Goal: Task Accomplishment & Management: Use online tool/utility

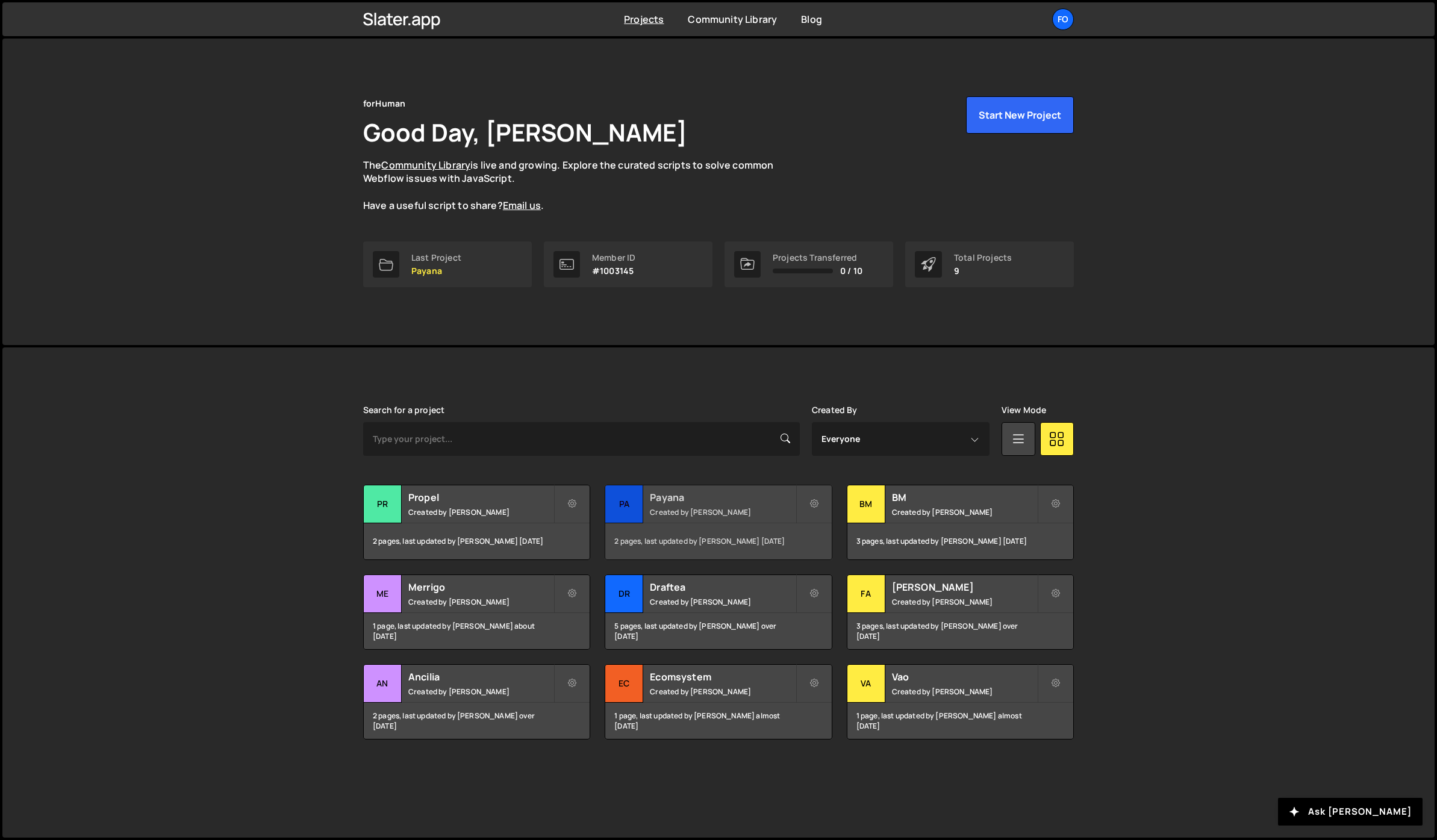
click at [671, 506] on div "Payana Created by Fiorella Cisneros" at bounding box center [718, 503] width 226 height 37
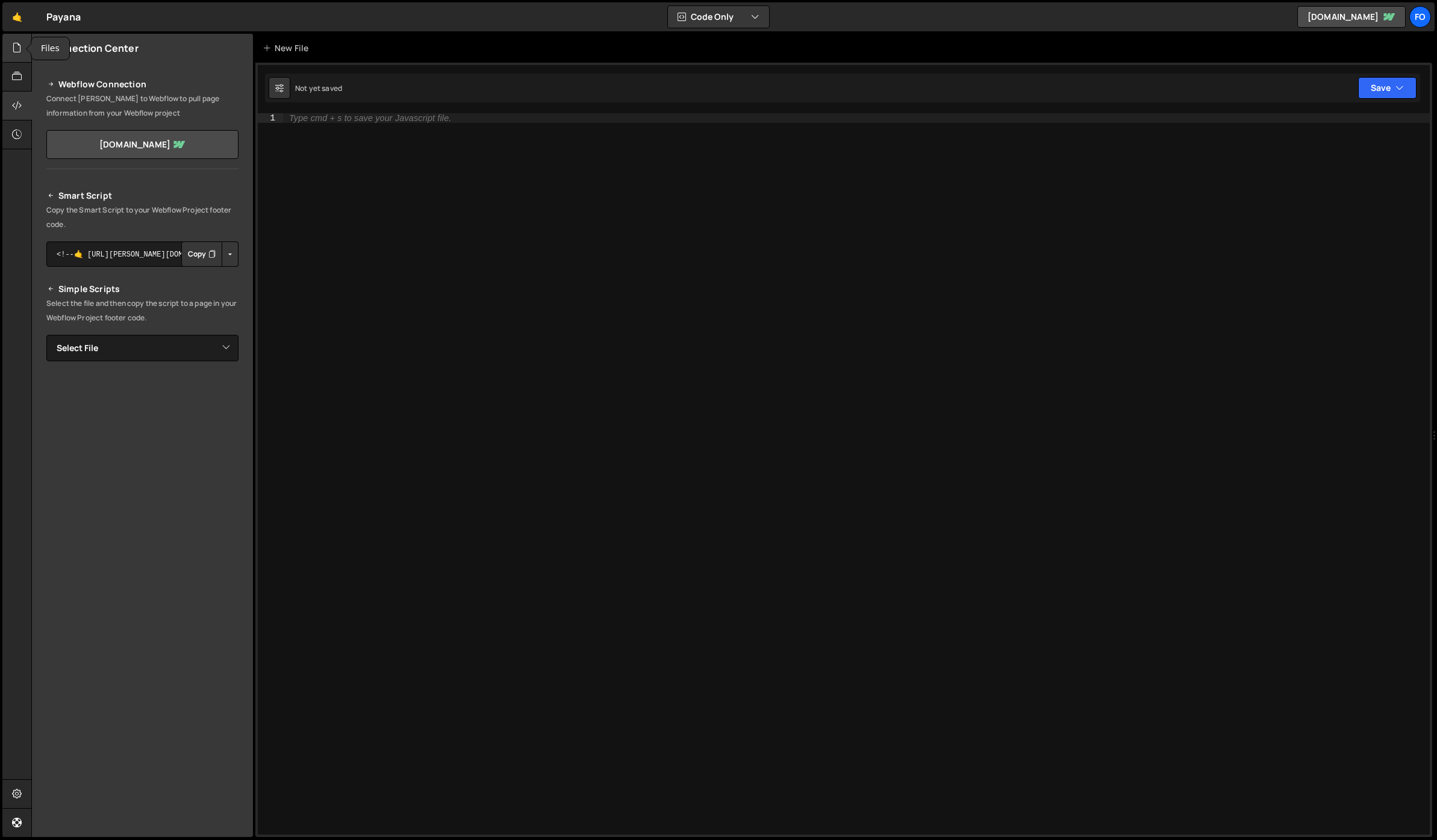
click at [10, 53] on div at bounding box center [17, 48] width 29 height 29
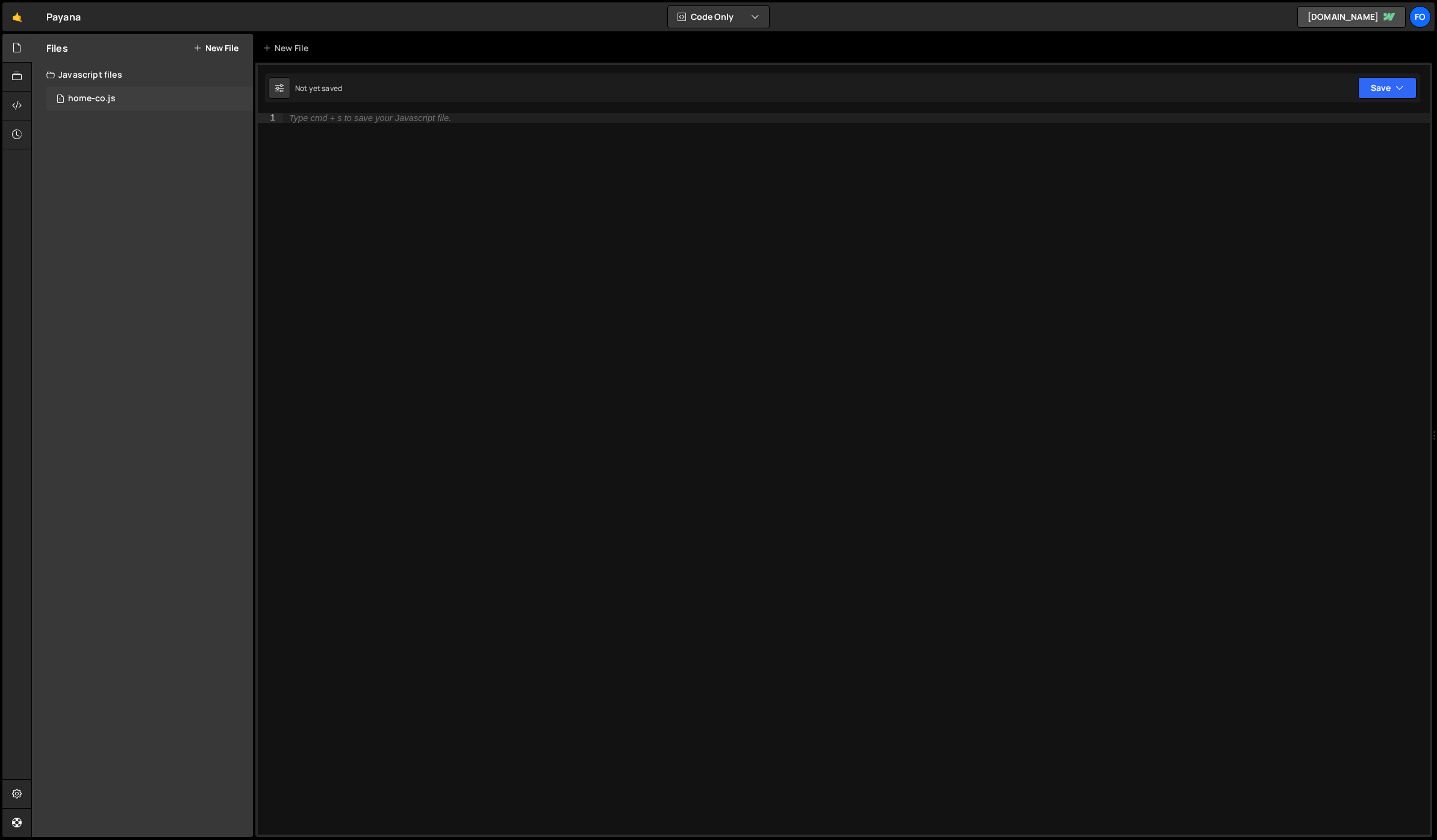
click at [109, 89] on div "1 home-co.js 0" at bounding box center [149, 98] width 206 height 24
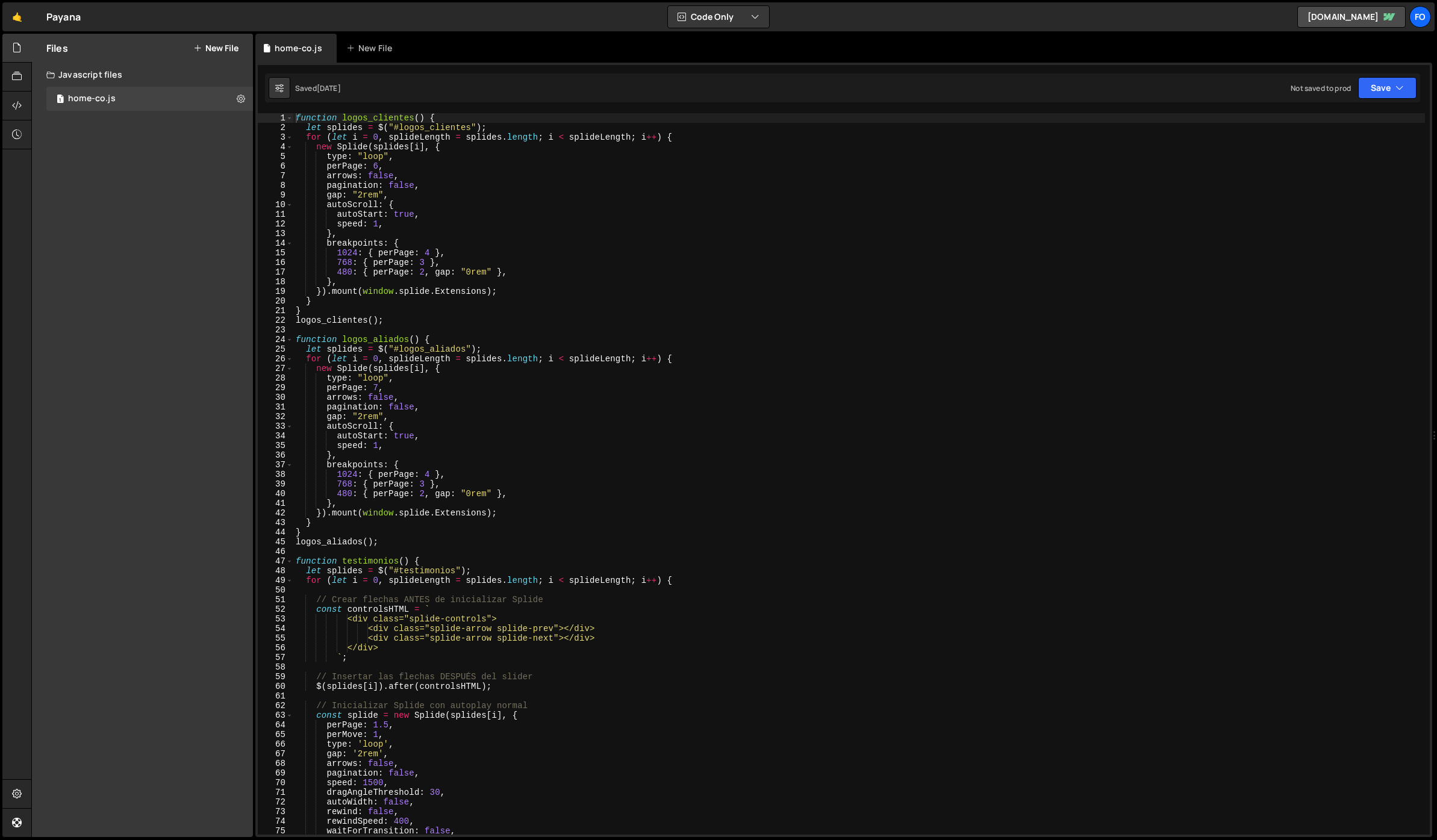
click at [545, 212] on div "function logos_clientes ( ) { let splides = $ ( "#logos_clientes" ) ; for ( let…" at bounding box center [859, 484] width 1132 height 740
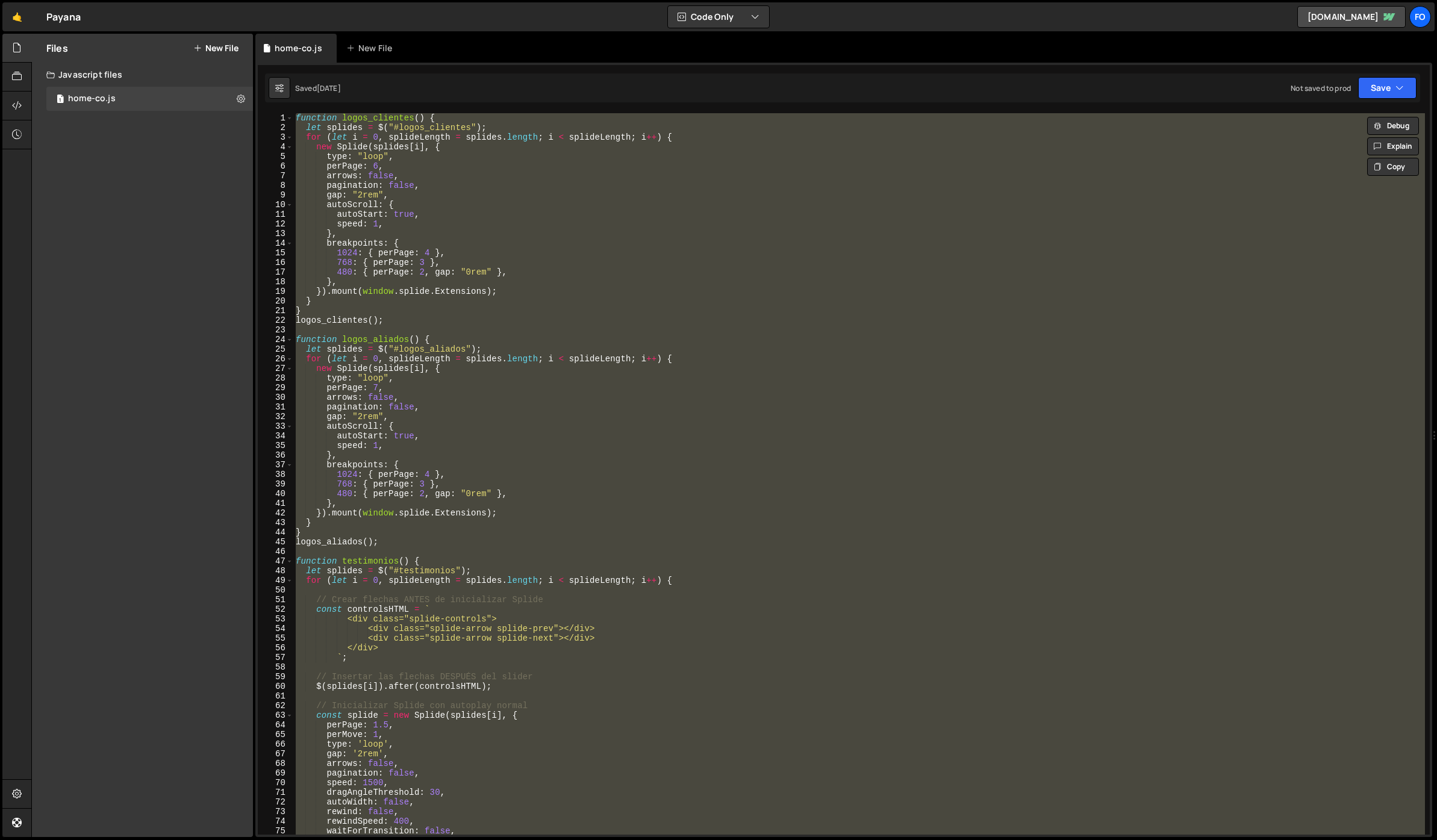
click at [471, 243] on div "function logos_clientes ( ) { let splides = $ ( "#logos_clientes" ) ; for ( let…" at bounding box center [859, 474] width 1132 height 721
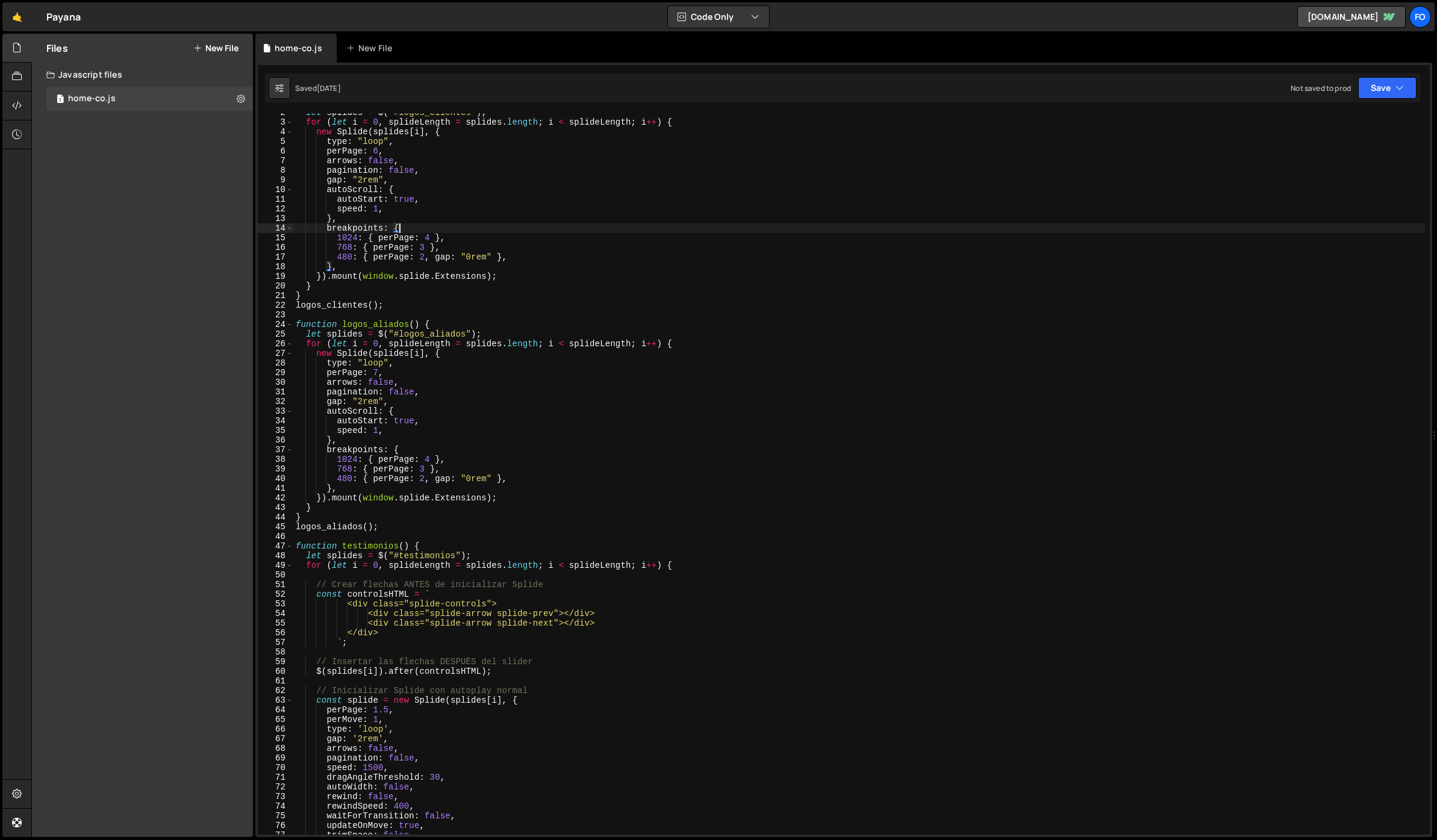
scroll to position [56, 0]
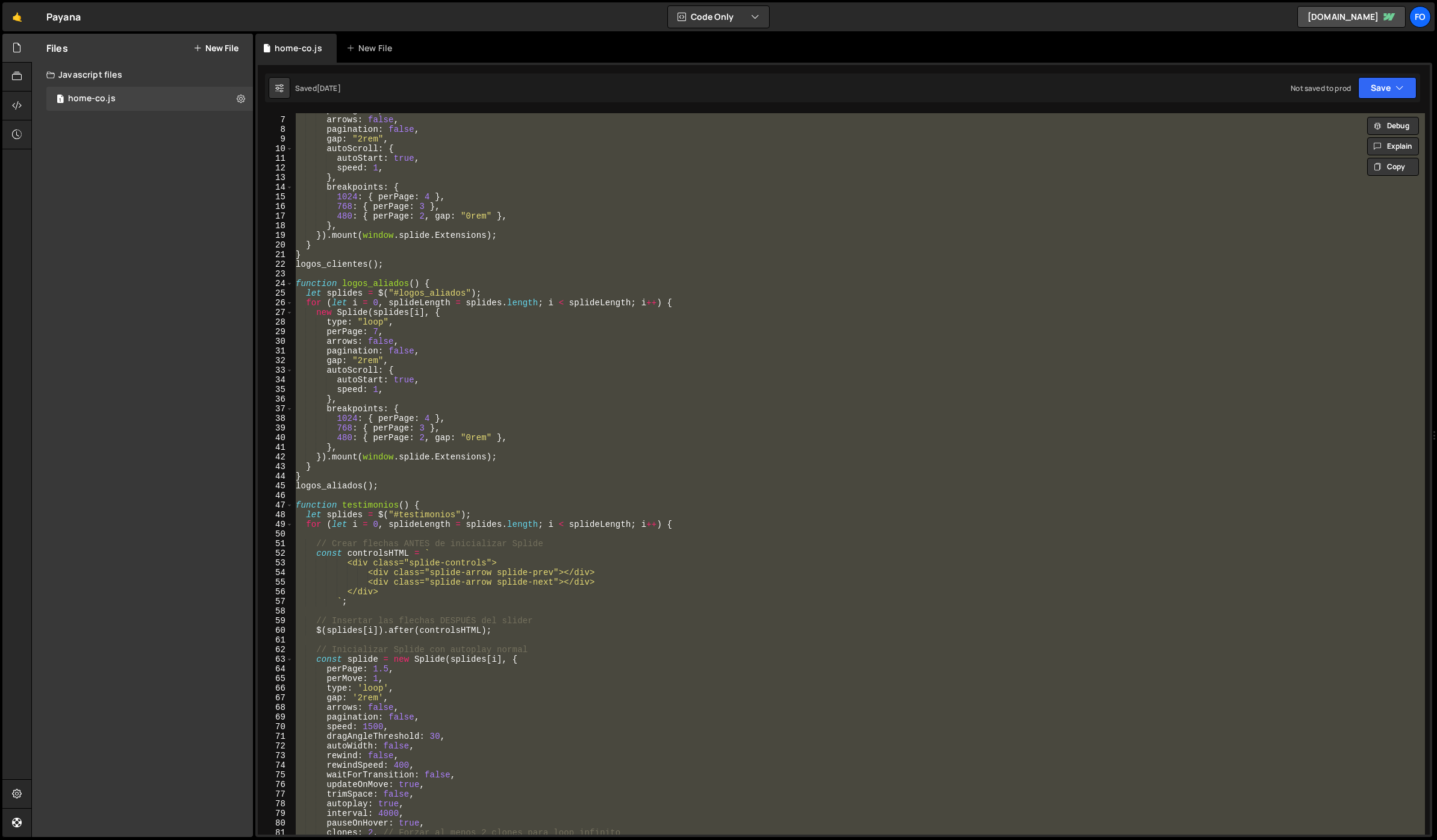
paste textarea "eroVideoRestart();"
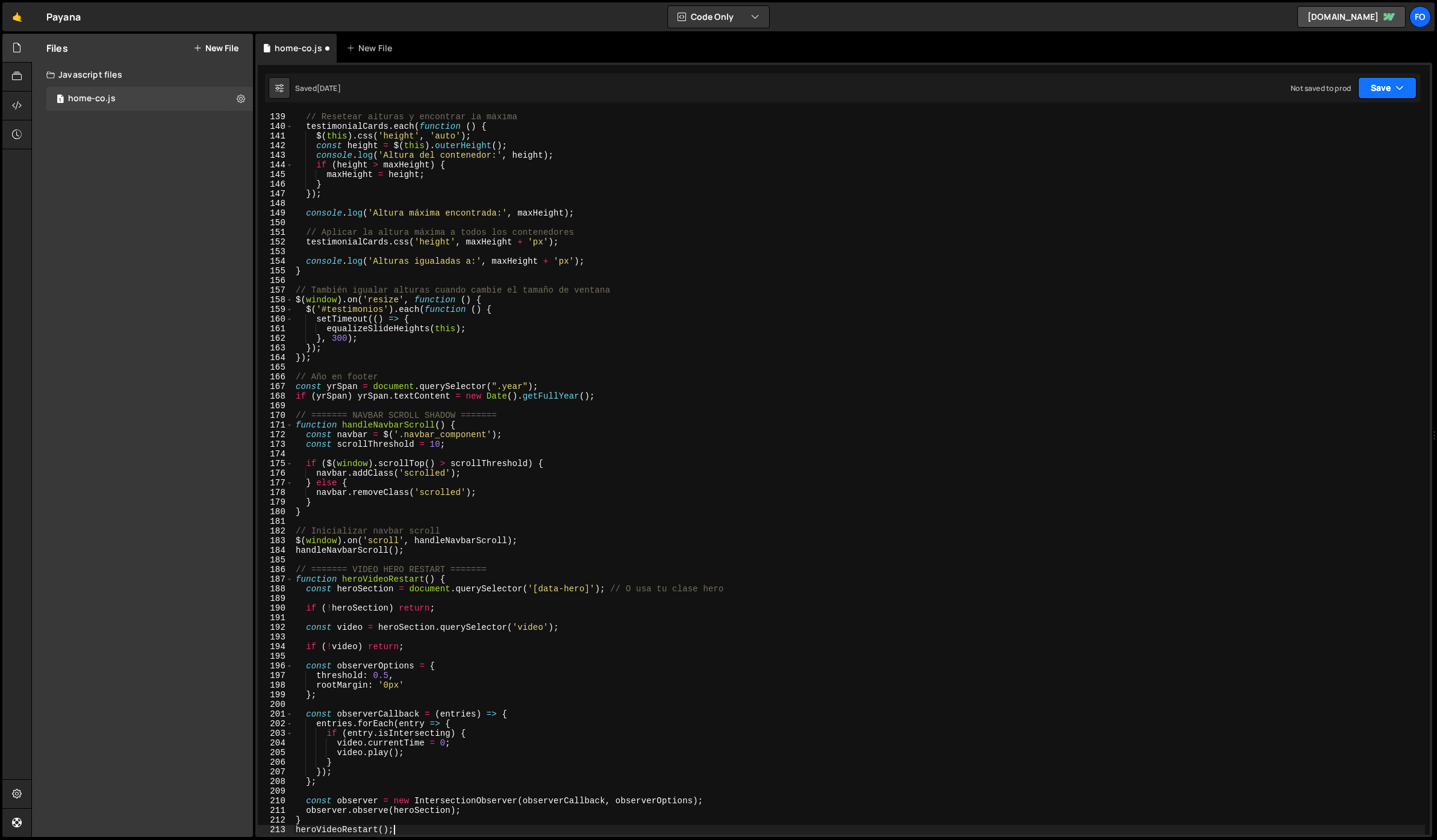
click at [1390, 93] on button "Save" at bounding box center [1387, 88] width 59 height 22
click at [1318, 132] on div "1 day ago" at bounding box center [1317, 130] width 23 height 10
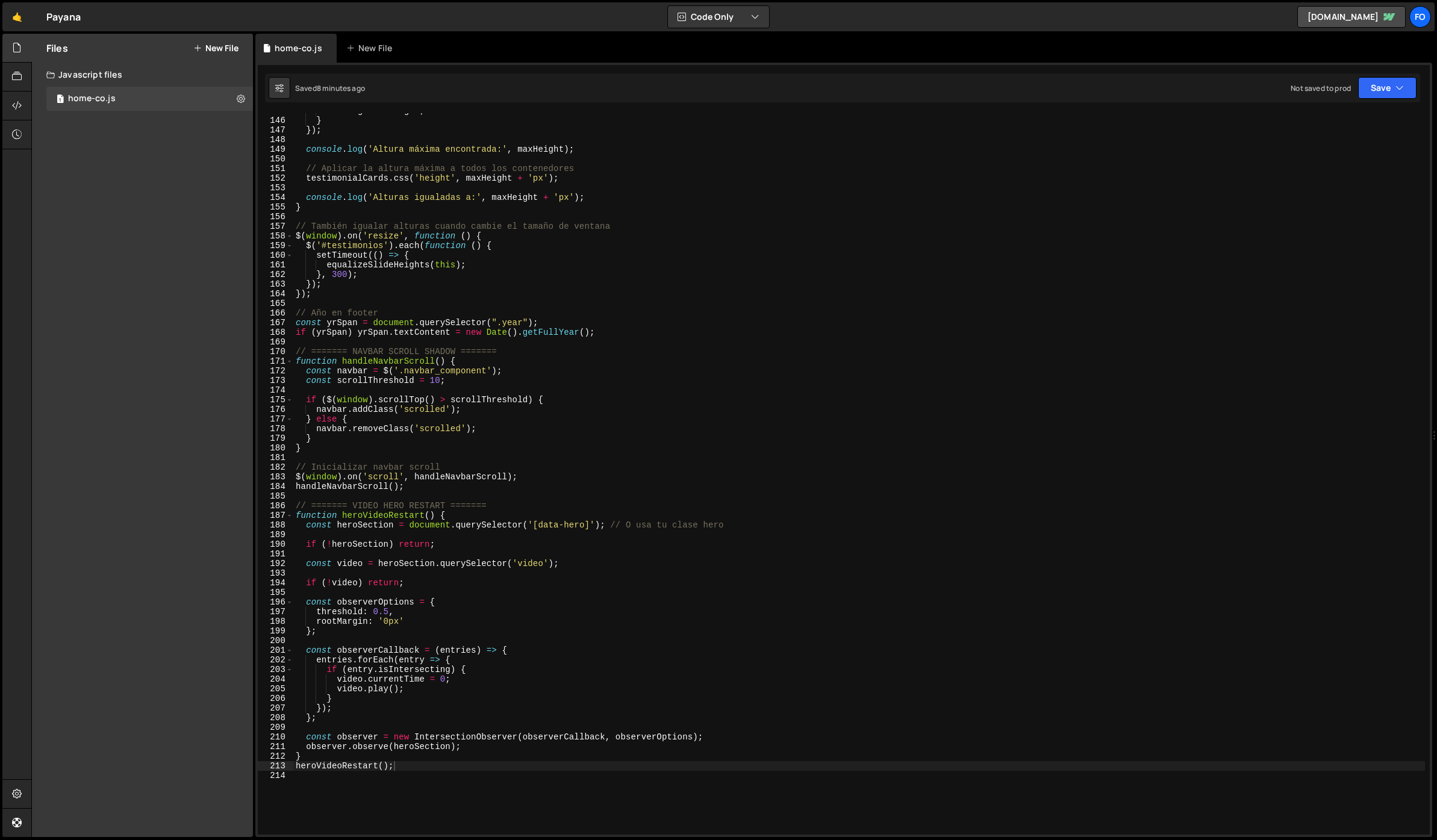
click at [505, 525] on div "maxHeight = height ; } }) ; console . log ( 'Altura máxima encontrada:' , maxHe…" at bounding box center [859, 476] width 1132 height 740
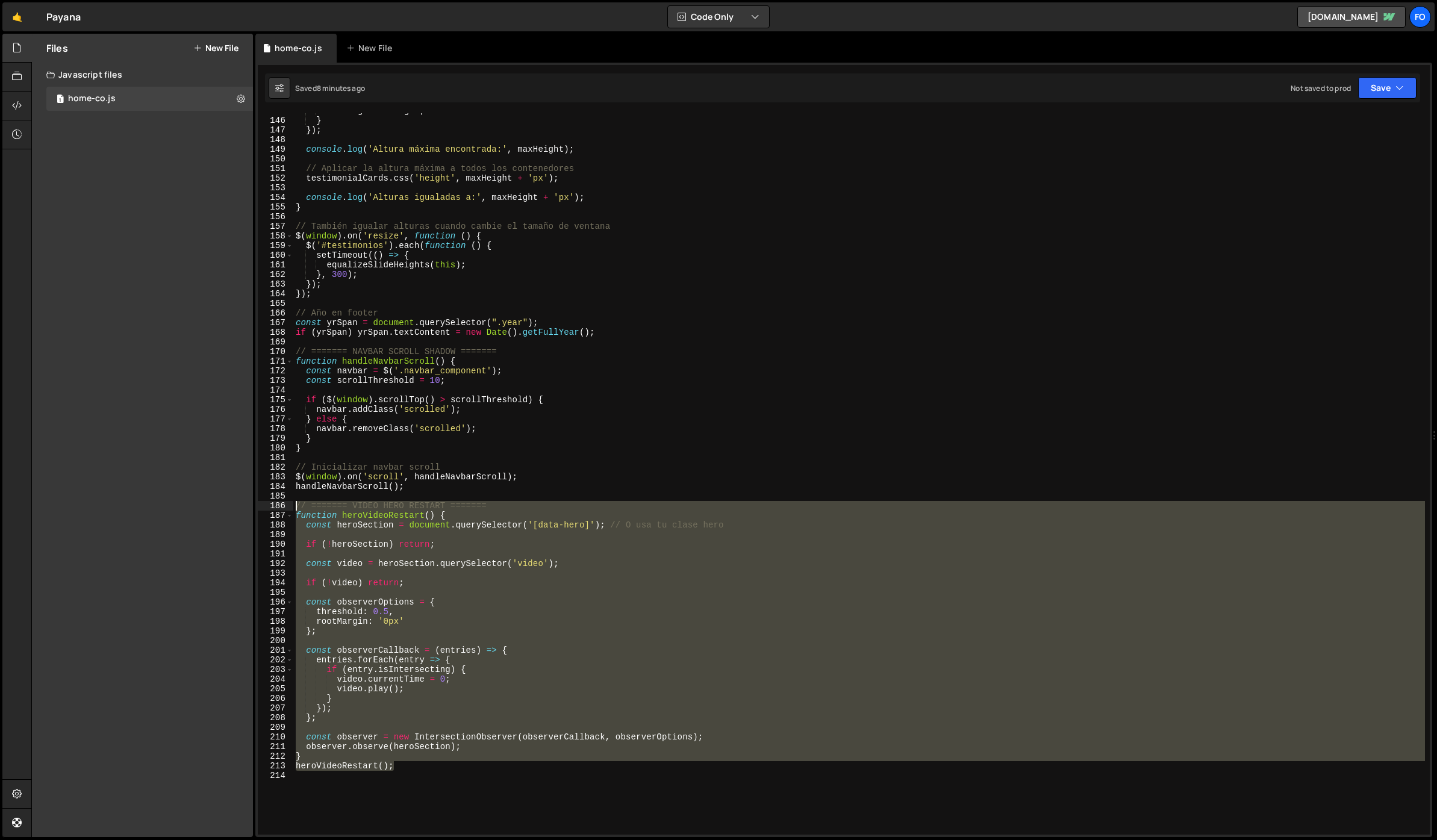
drag, startPoint x: 431, startPoint y: 766, endPoint x: 294, endPoint y: 505, distance: 294.8
click at [294, 505] on div "maxHeight = height ; } }) ; console . log ( 'Altura máxima encontrada:' , maxHe…" at bounding box center [859, 476] width 1132 height 740
paste textarea "heroVideoRestart();"
type textarea "heroVideoRestart();"
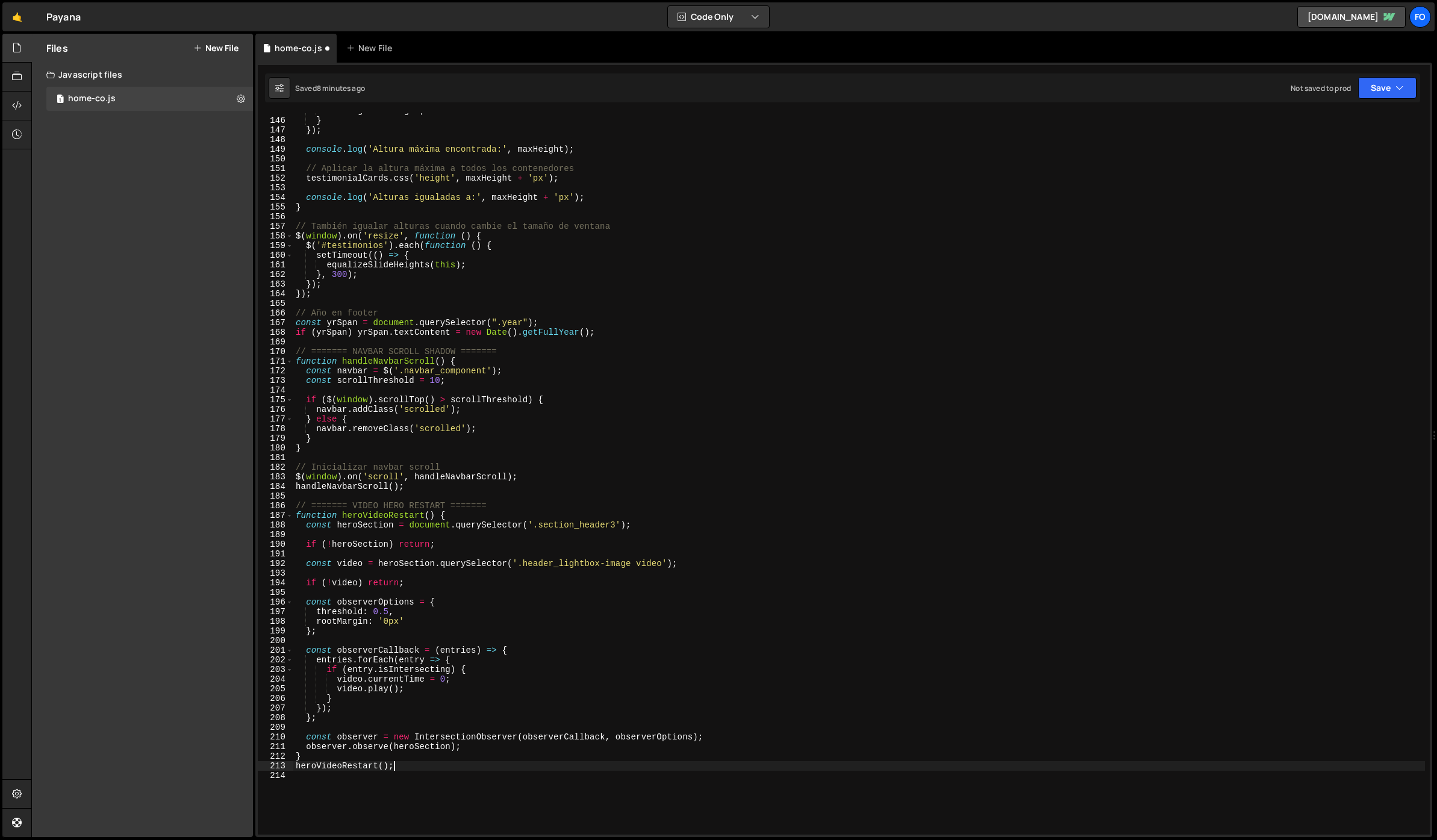
click at [1363, 108] on div "1 Type cmd + s to save your Javascript file. הההההההההההההההההההההההההההההההההה…" at bounding box center [844, 450] width 1177 height 774
click at [1369, 96] on button "Save" at bounding box center [1387, 88] width 59 height 22
click at [1351, 114] on div "Save to Staging S" at bounding box center [1346, 117] width 125 height 12
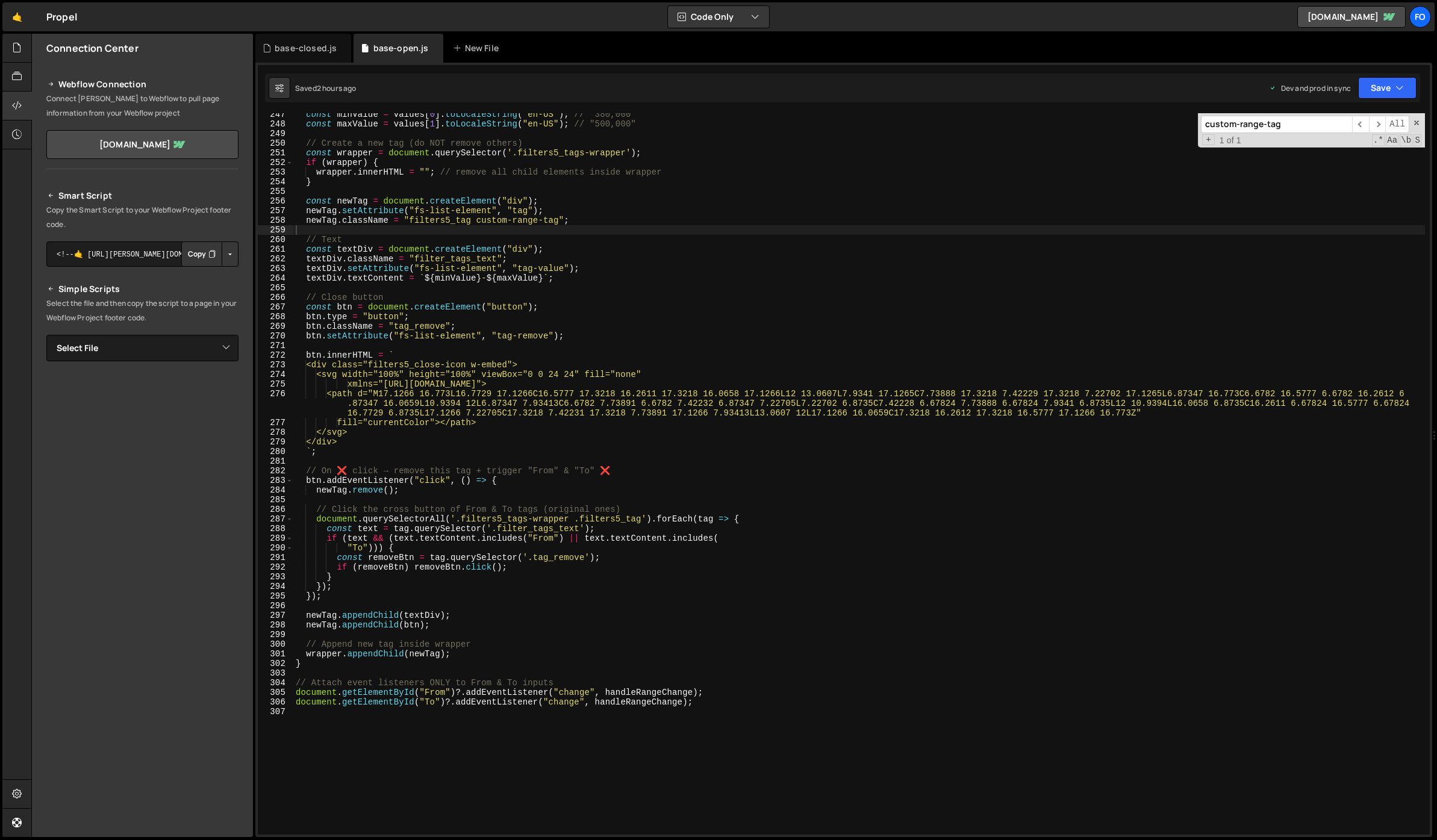
scroll to position [2374, 0]
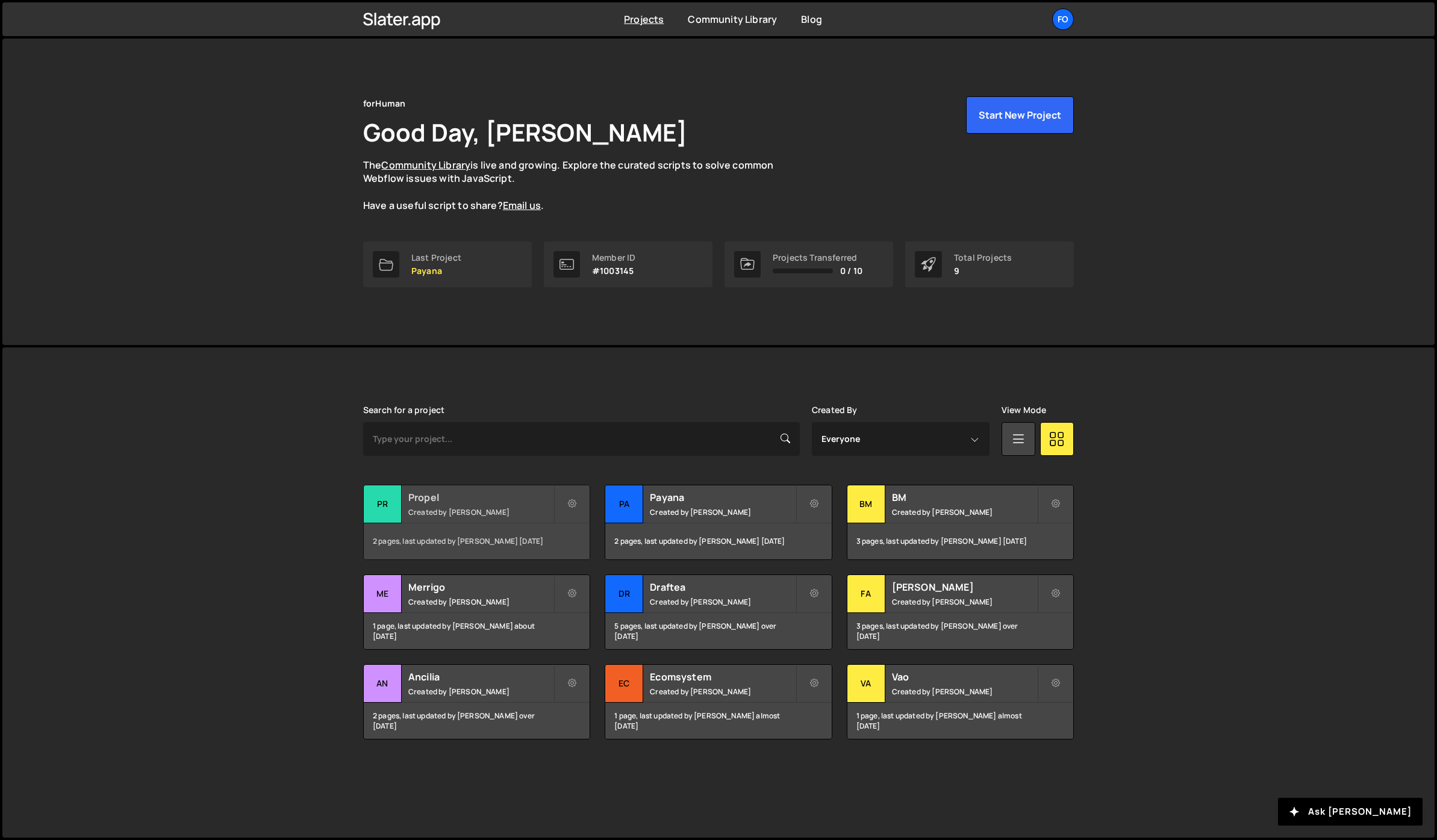
click at [456, 498] on h2 "Propel" at bounding box center [481, 498] width 145 height 13
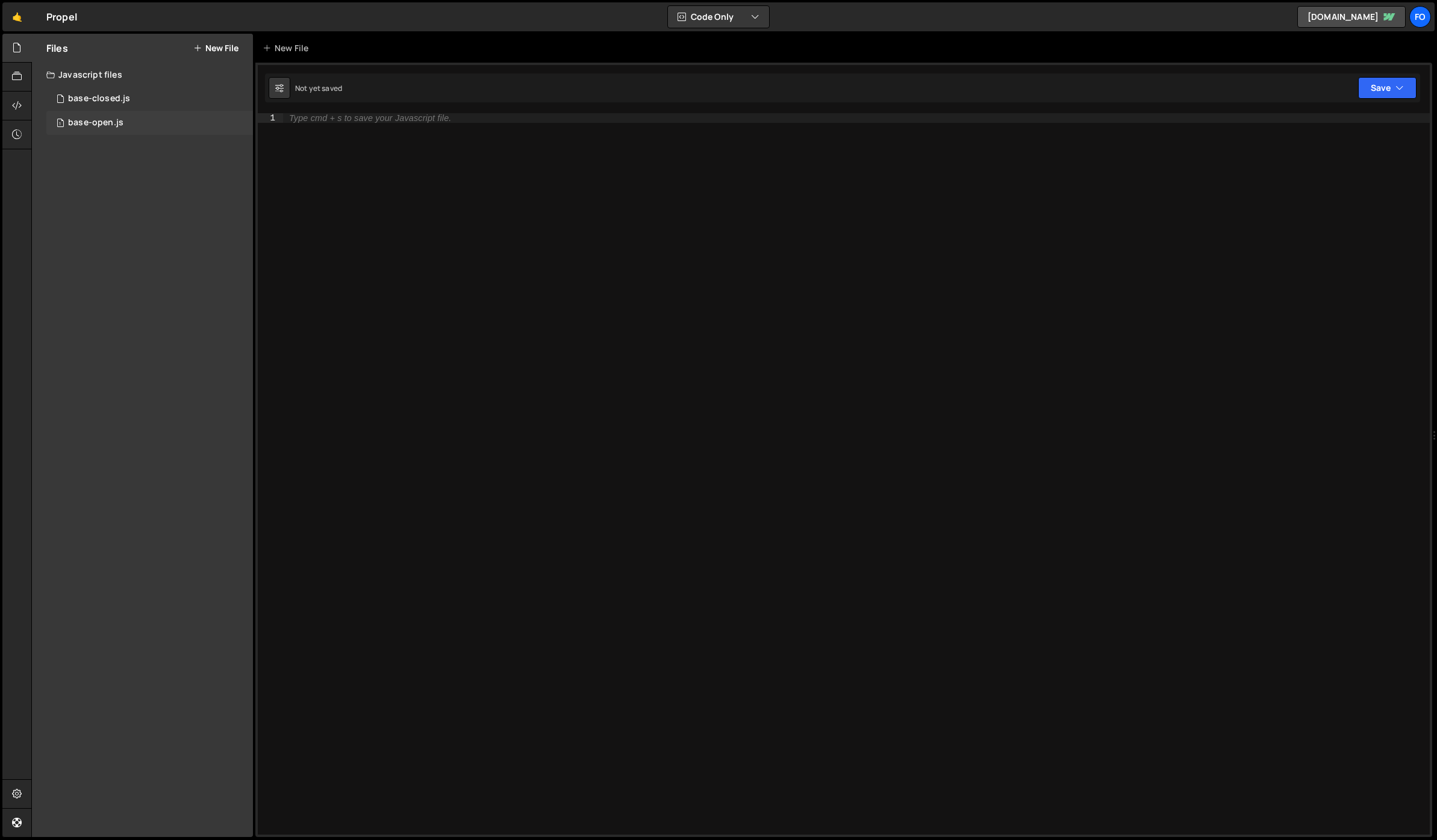
click at [103, 125] on div "base-open.js" at bounding box center [96, 122] width 56 height 11
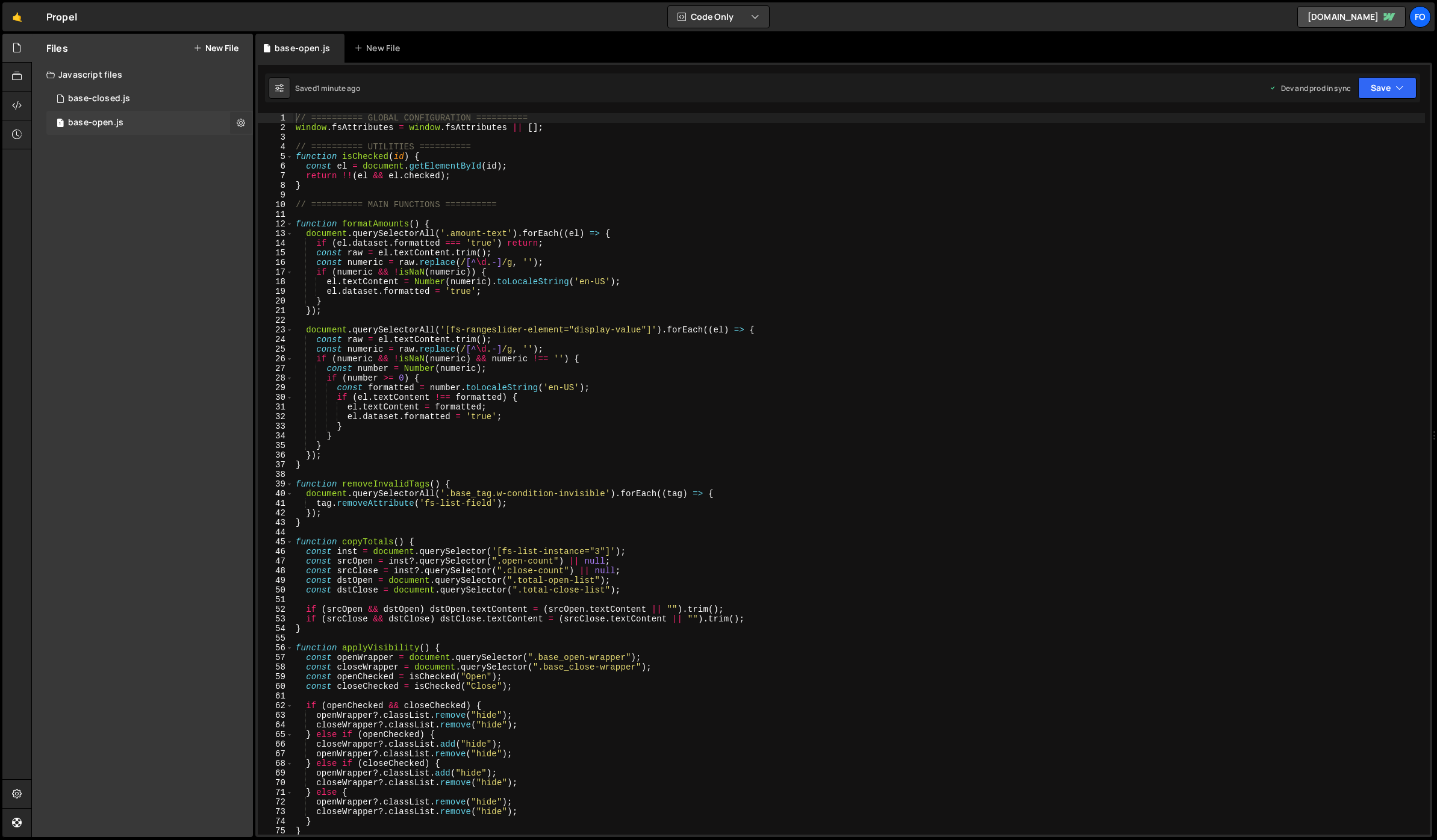
click at [241, 120] on icon at bounding box center [241, 123] width 9 height 12
click at [10, 76] on div at bounding box center [17, 77] width 29 height 29
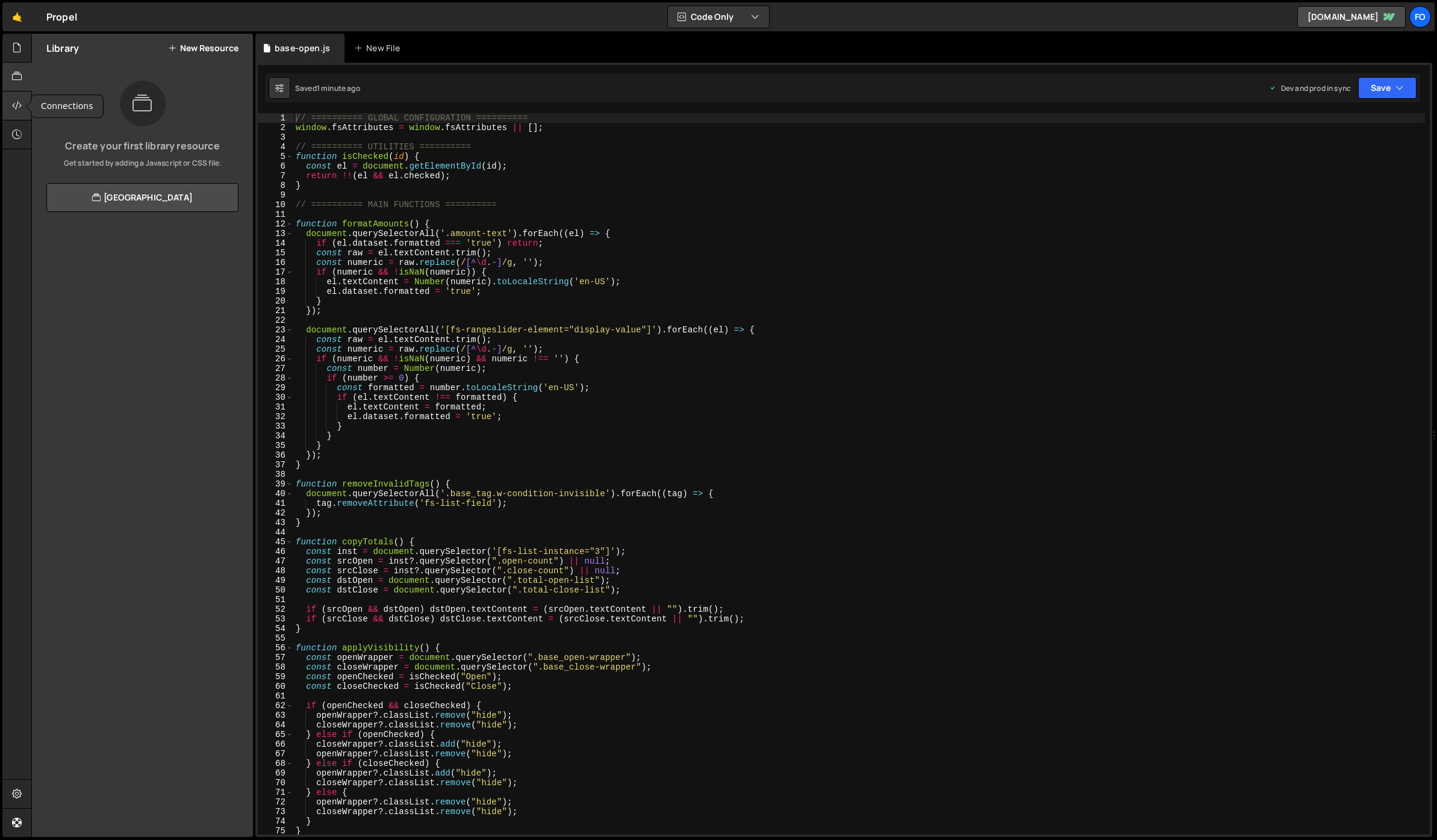
click at [13, 106] on icon at bounding box center [16, 105] width 10 height 13
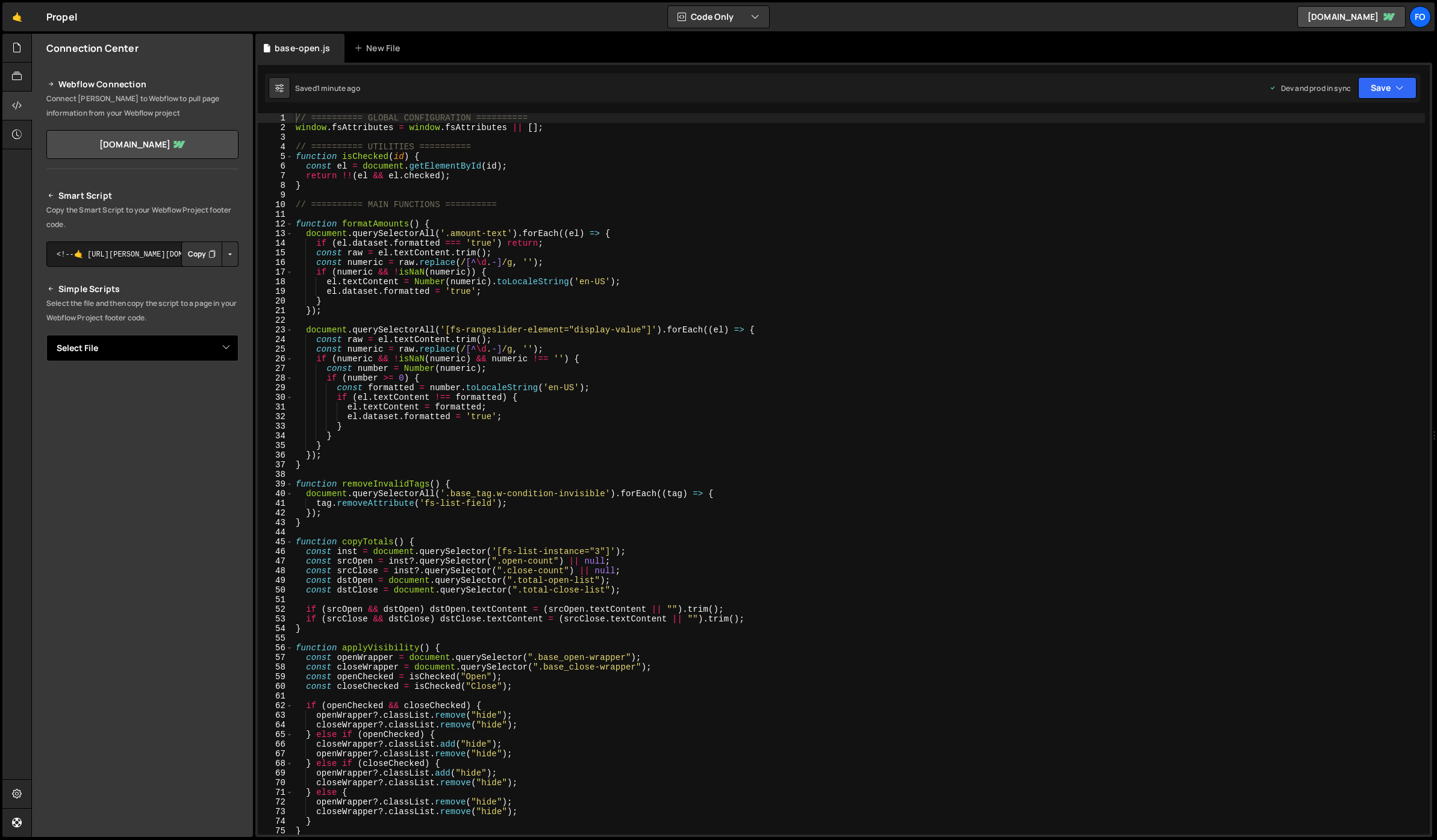
click at [137, 353] on select "Select File base-closed.js base-open.js" at bounding box center [142, 348] width 192 height 26
click at [46, 334] on select "Select File base-closed.js base-open.js" at bounding box center [142, 348] width 192 height 26
click at [198, 386] on button "Copy" at bounding box center [202, 389] width 41 height 26
click at [100, 348] on select "Select File base-closed.js base-open.js" at bounding box center [142, 348] width 192 height 26
select select "47461"
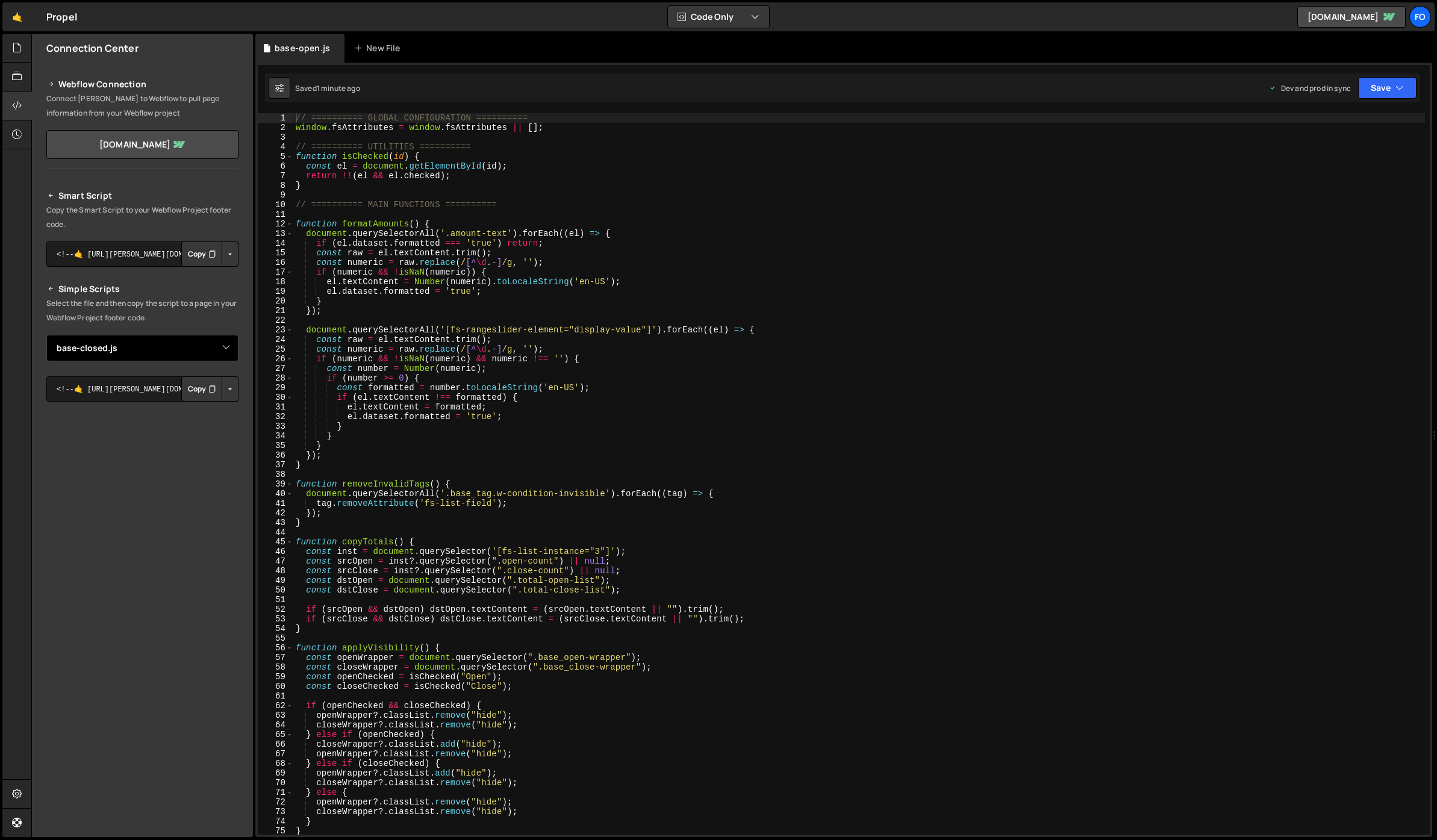
click at [46, 334] on select "Select File base-closed.js base-open.js" at bounding box center [142, 348] width 192 height 26
click at [230, 388] on button "Button group with nested dropdown" at bounding box center [230, 389] width 17 height 26
click at [199, 389] on button "Copy" at bounding box center [202, 389] width 41 height 26
click at [10, 74] on div at bounding box center [17, 77] width 29 height 29
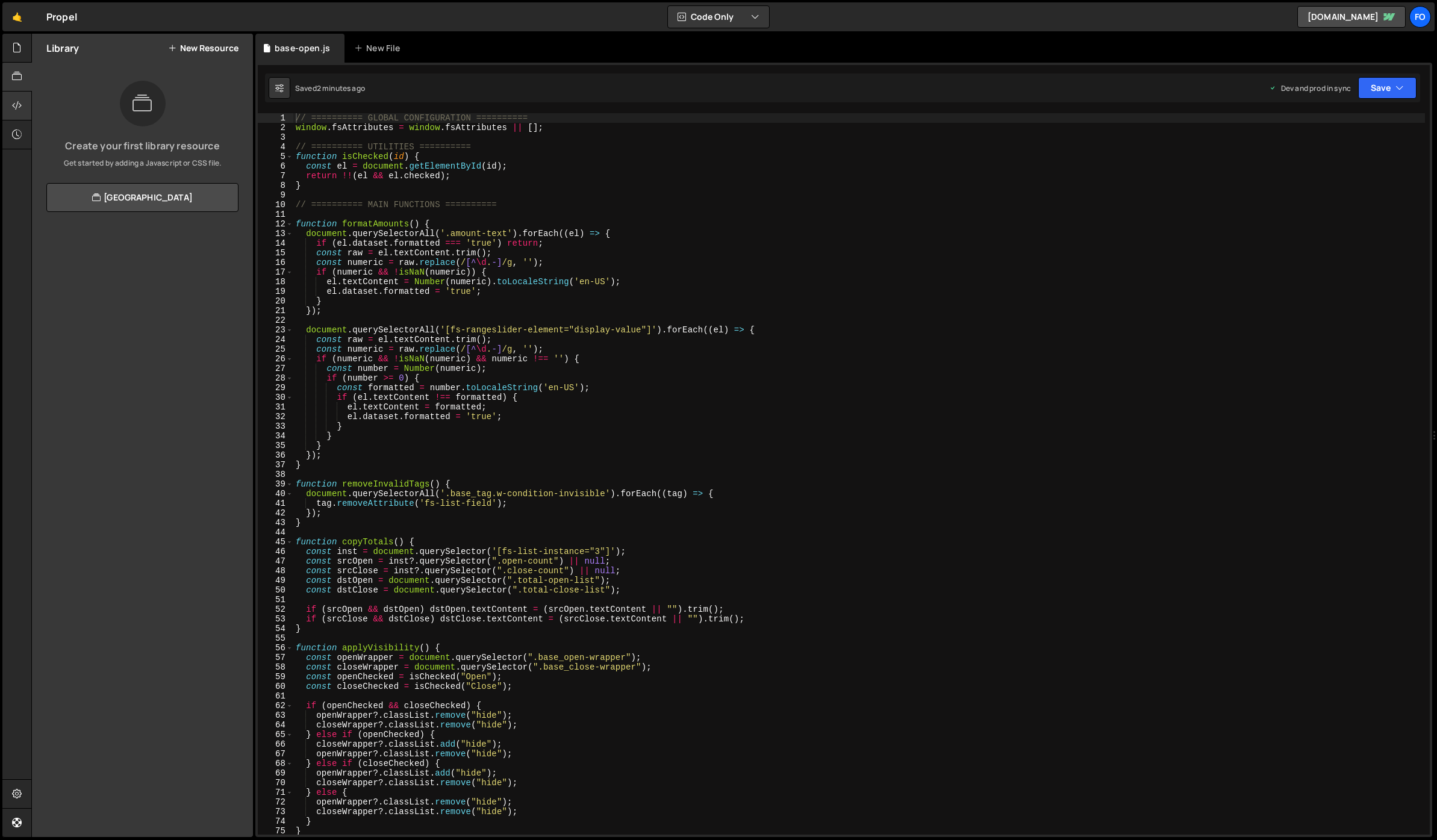
click at [20, 104] on icon at bounding box center [16, 105] width 10 height 13
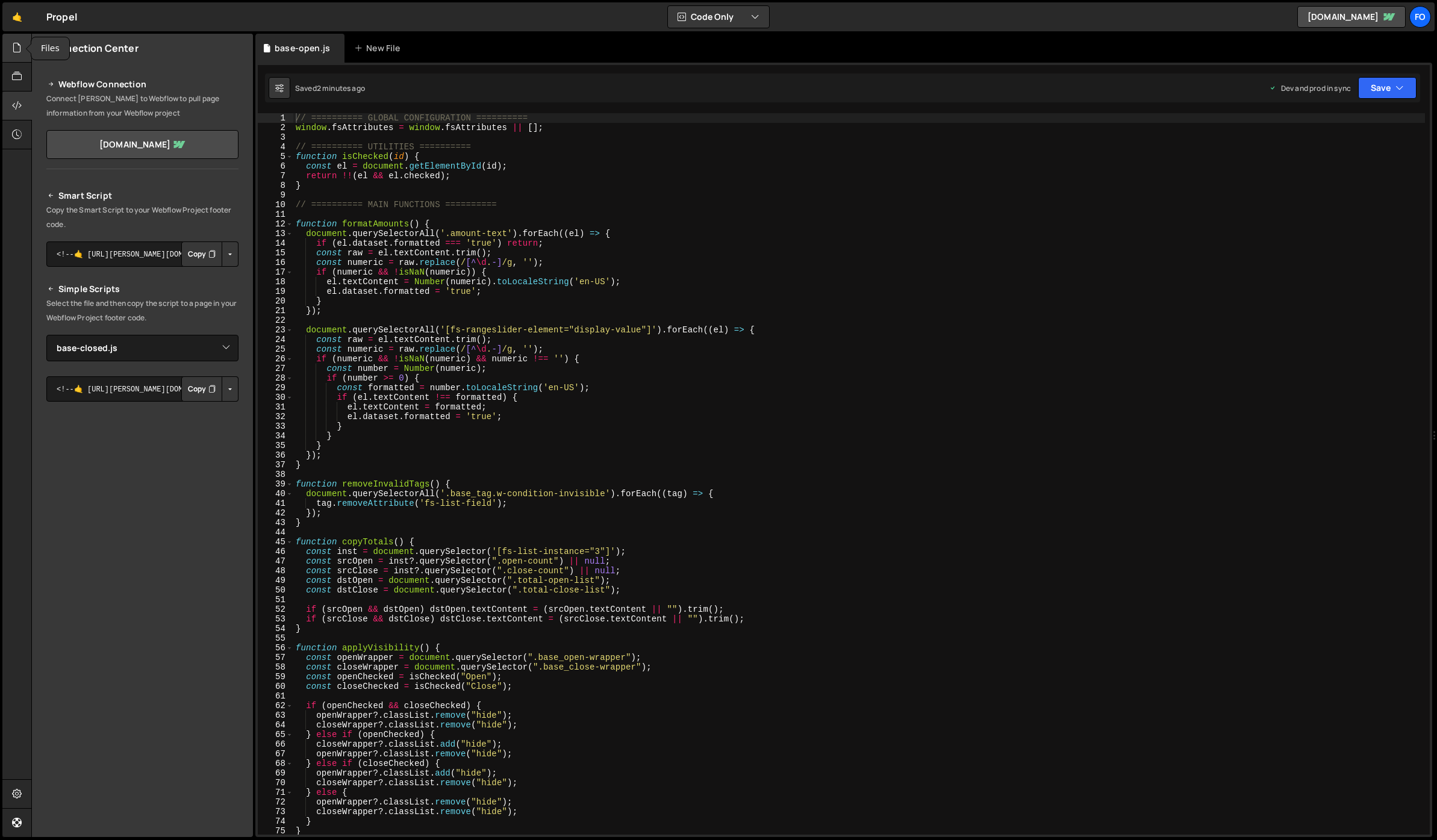
click at [19, 45] on icon at bounding box center [16, 48] width 10 height 13
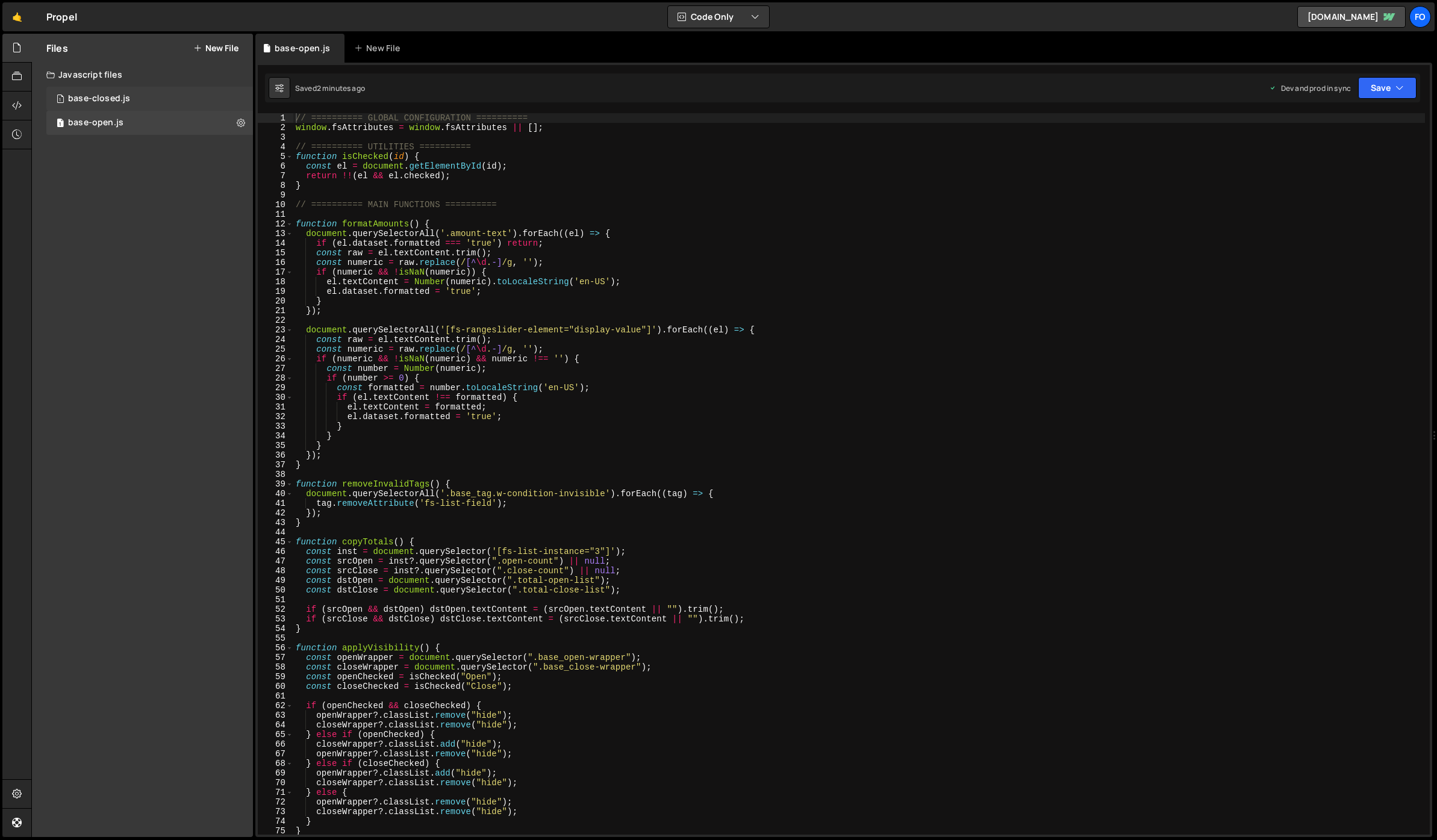
click at [101, 100] on div "base-closed.js" at bounding box center [99, 99] width 62 height 11
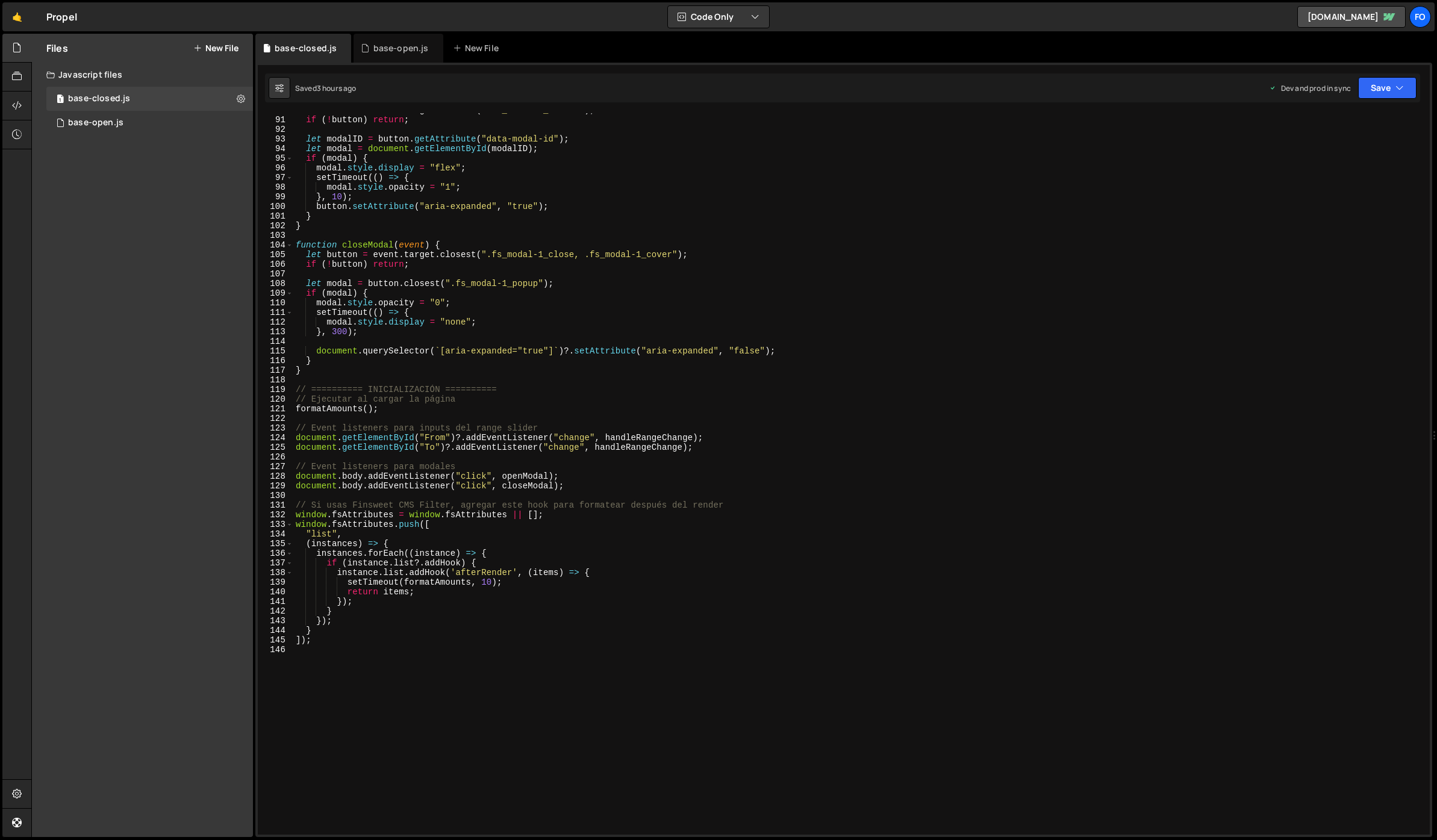
scroll to position [879, 0]
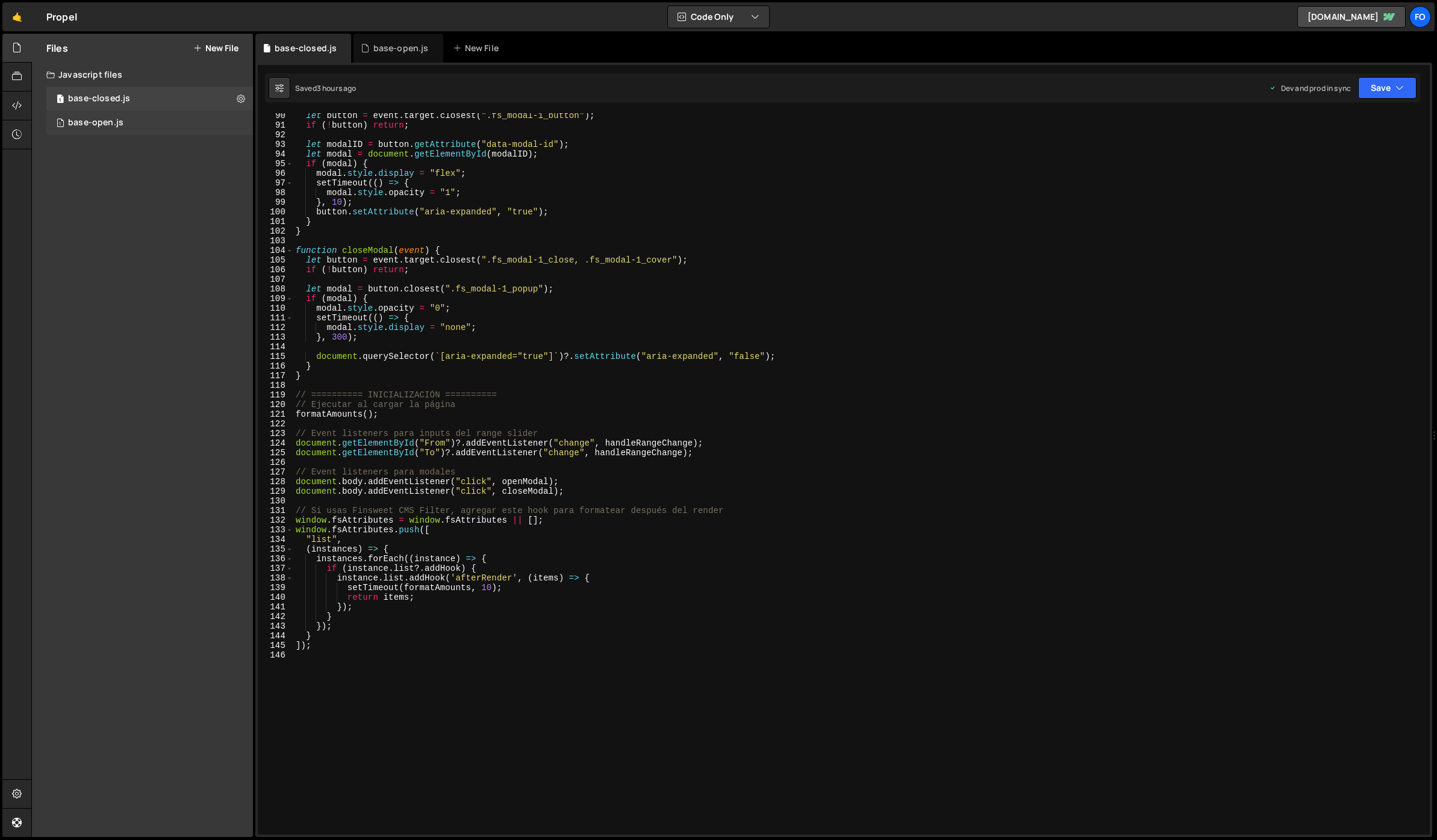
click at [102, 125] on div "base-open.js" at bounding box center [96, 122] width 56 height 11
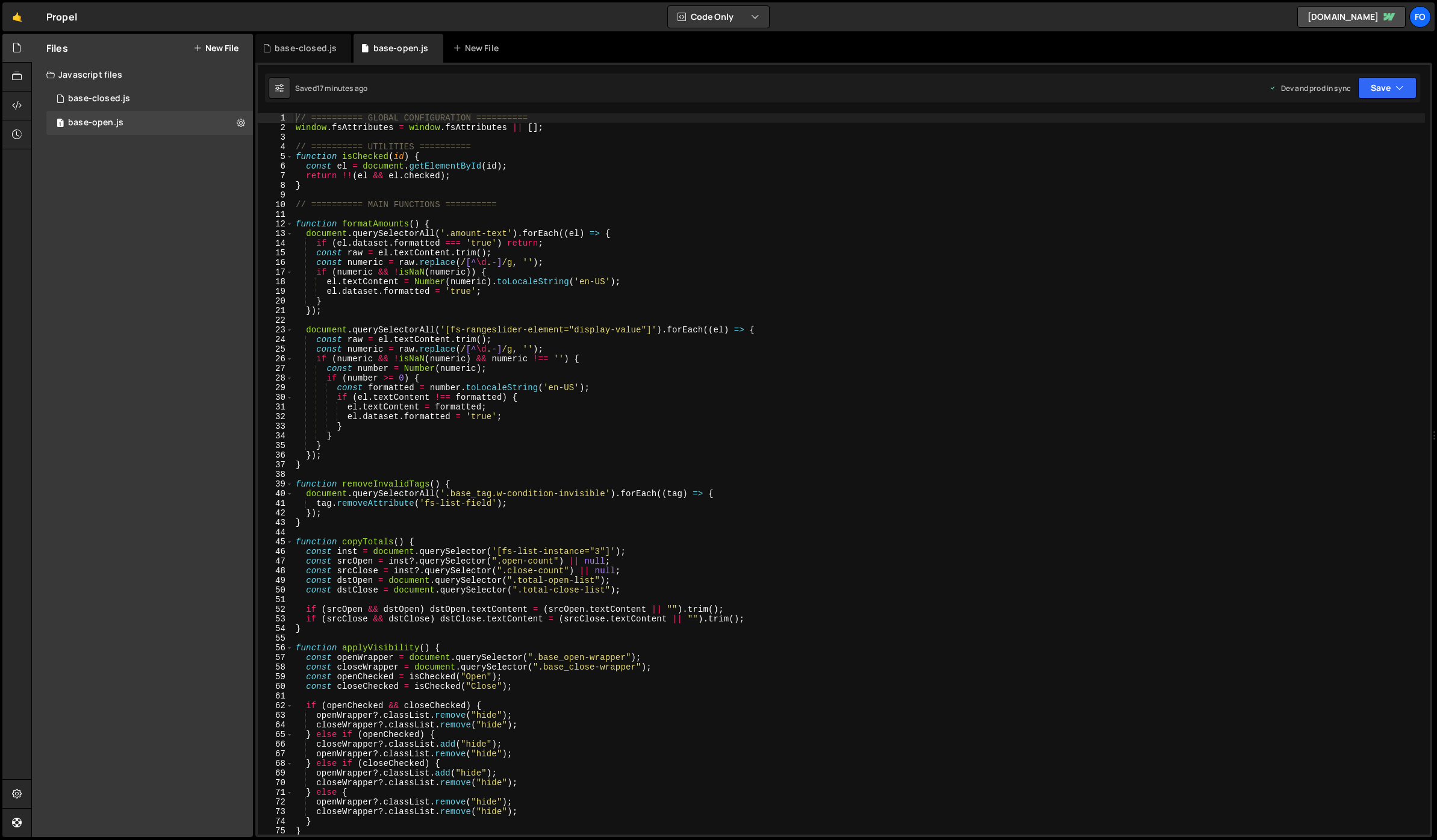
scroll to position [0, 0]
